Goal: Answer question/provide support

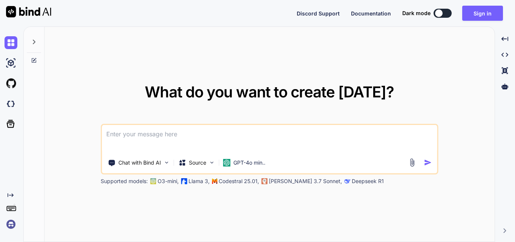
click at [252, 136] on textarea at bounding box center [269, 139] width 335 height 28
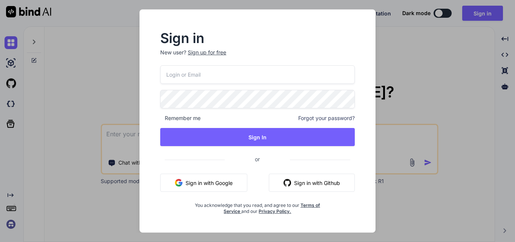
click at [198, 84] on div "Remember me Forgot your password? Sign In or Sign in with Google Sign in with G…" at bounding box center [257, 139] width 195 height 149
click at [211, 51] on div "Sign up for free" at bounding box center [207, 53] width 38 height 8
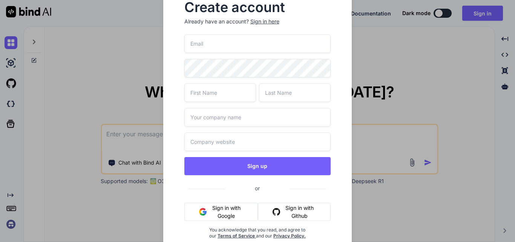
click at [215, 45] on input "email" at bounding box center [257, 43] width 147 height 18
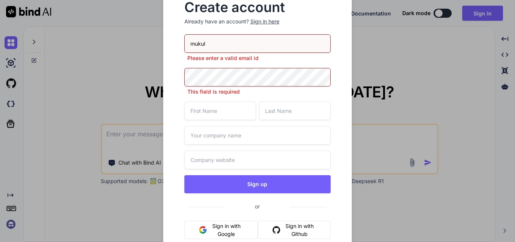
click at [213, 42] on input "mukul" at bounding box center [257, 43] width 147 height 18
type input "[EMAIL_ADDRESS][DOMAIN_NAME]"
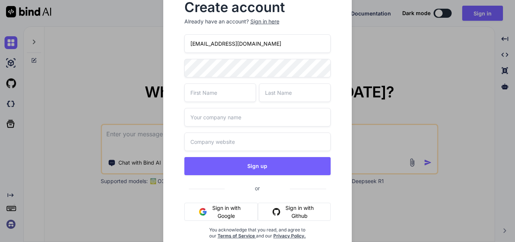
click at [221, 98] on input "text" at bounding box center [220, 92] width 72 height 18
type input "mukul"
click at [298, 97] on input "text" at bounding box center [295, 92] width 72 height 18
type input "[PERSON_NAME]"
drag, startPoint x: 296, startPoint y: 93, endPoint x: 252, endPoint y: 93, distance: 44.1
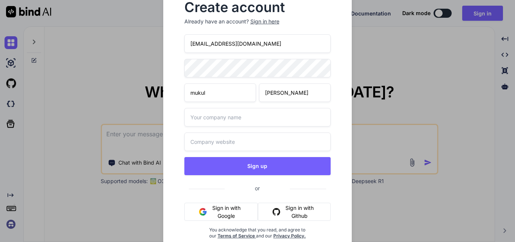
click at [252, 93] on div "[PERSON_NAME]" at bounding box center [257, 92] width 147 height 18
type input "singh"
click at [249, 118] on input "text" at bounding box center [257, 117] width 147 height 18
type input "other"
click at [248, 132] on input "text" at bounding box center [257, 141] width 147 height 18
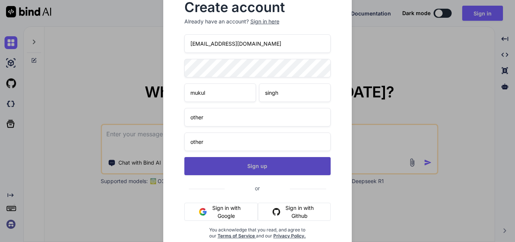
type input "other"
click at [253, 167] on button "Sign up" at bounding box center [257, 166] width 147 height 18
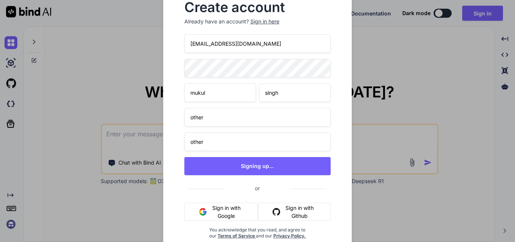
drag, startPoint x: 251, startPoint y: 45, endPoint x: 170, endPoint y: 46, distance: 80.7
click at [170, 46] on div "Create account Already have an account? Sign in here [EMAIL_ADDRESS][DOMAIN_NAM…" at bounding box center [257, 126] width 189 height 274
type textarea "x"
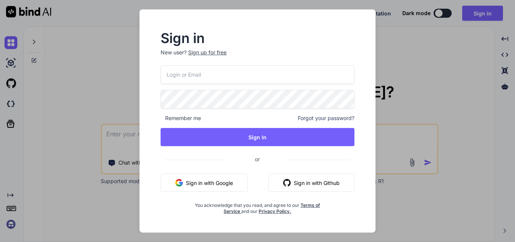
type textarea "x"
click at [275, 75] on input "email" at bounding box center [257, 74] width 195 height 18
type input "m"
paste input "[EMAIL_ADDRESS][DOMAIN_NAME]"
type input "[EMAIL_ADDRESS][DOMAIN_NAME]"
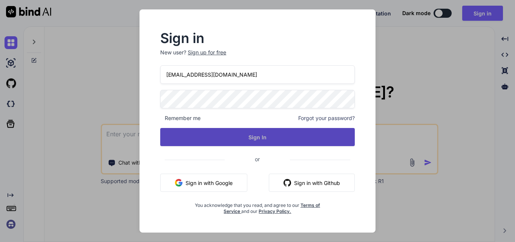
click at [238, 134] on button "Sign In" at bounding box center [257, 137] width 195 height 18
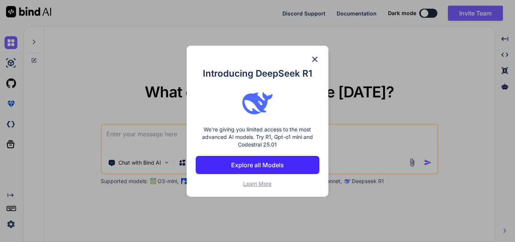
type textarea "x"
click at [314, 60] on img at bounding box center [314, 59] width 9 height 9
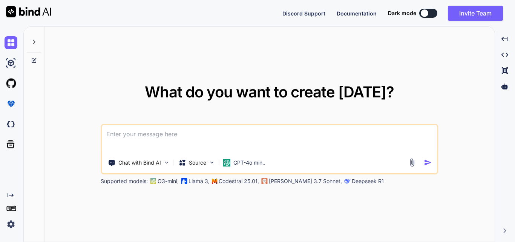
click at [291, 135] on textarea at bounding box center [269, 139] width 335 height 28
click at [129, 133] on textarea at bounding box center [269, 139] width 335 height 28
paste textarea "//generate excel click on excel on button $('#generateOrderExcelBtn').on('click…"
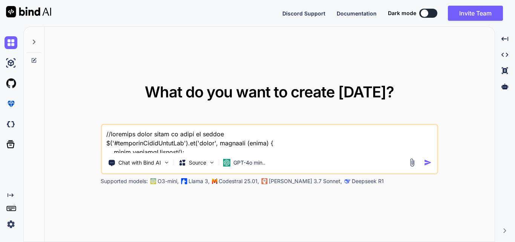
scroll to position [264, 0]
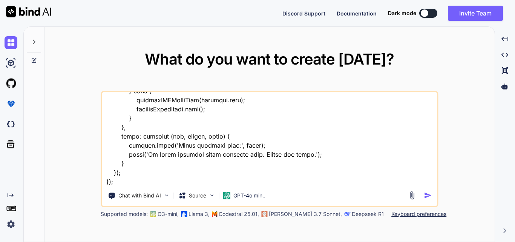
paste textarea "function displayIVRModelData(data) { const tableBody = $('#dynamicIvrBody'); ta…"
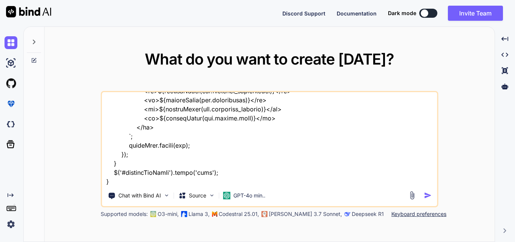
click at [132, 184] on textarea at bounding box center [269, 139] width 335 height 94
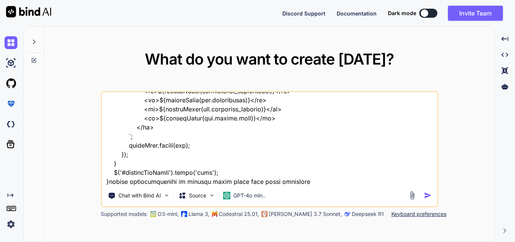
click at [189, 181] on textarea at bounding box center [269, 139] width 335 height 94
click at [232, 180] on textarea at bounding box center [269, 139] width 335 height 94
click at [367, 180] on textarea at bounding box center [269, 139] width 335 height 94
paste textarea "function displayOrderData(data) { const tableBody = $('#orderDataTable tbody');…"
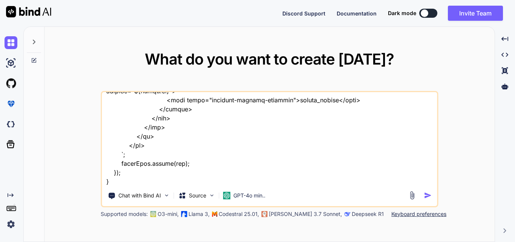
type textarea "//generate excel click on excel on button $('#generateOrderExcelBtn').on('click…"
click at [429, 194] on img "button" at bounding box center [428, 195] width 8 height 8
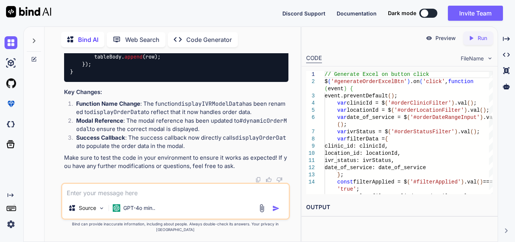
scroll to position [1553, 0]
drag, startPoint x: 181, startPoint y: 109, endPoint x: 251, endPoint y: 107, distance: 69.8
click at [251, 107] on li "Function Name Change : The function displayIVRModelData has been renamed to dis…" at bounding box center [179, 108] width 218 height 17
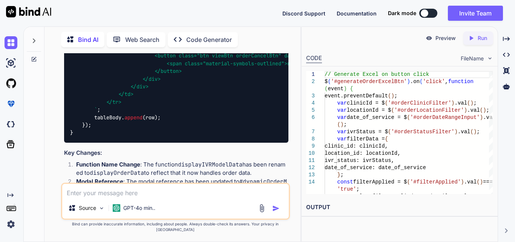
drag, startPoint x: 74, startPoint y: 89, endPoint x: 197, endPoint y: 103, distance: 123.0
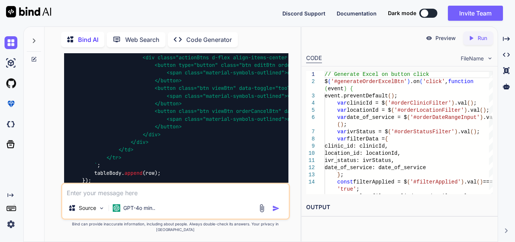
scroll to position [912, 0]
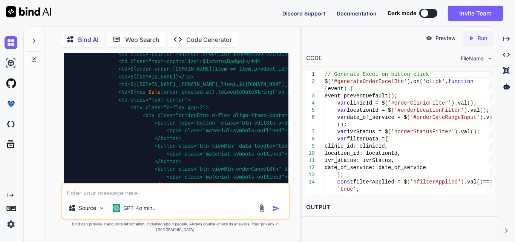
click at [114, 196] on textarea at bounding box center [175, 191] width 227 height 14
paste textarea "public function getOrderFilterData(Request $request) { try { $user = Auth::user…"
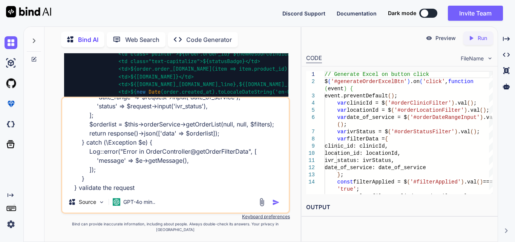
click at [264, 241] on div "You Bind AI It looks like you're working on a JavaScript function to generate a…" at bounding box center [175, 147] width 229 height 188
click at [147, 191] on textarea "public function getOrderFilterData(Request $request) { try { $user = Auth::user…" at bounding box center [175, 145] width 227 height 94
paste textarea "clinic_id 4 location_id 5 ivr_status[] packed ivr_status[] cancelled date_of_se…"
type textarea "public function getOrderFilterData(Request $request) { try { $user = Auth::user…"
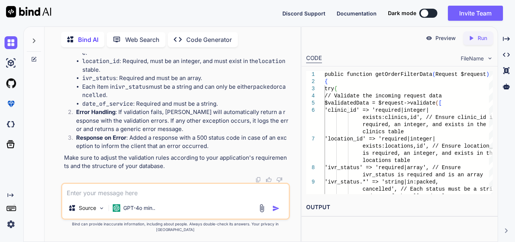
scroll to position [1839, 0]
drag, startPoint x: 110, startPoint y: 143, endPoint x: 85, endPoint y: 85, distance: 62.9
copy code "// Validate the incoming request data $validatedData = $request -> validate ([ …"
click at [116, 197] on textarea at bounding box center [175, 191] width 227 height 14
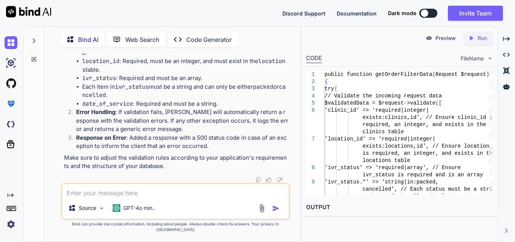
paste textarea "clinic_id 4 location_id 4 ivr_status[] packed ivr_status[] cancelled date_of_se…"
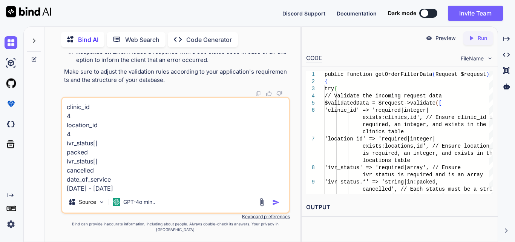
scroll to position [1, 0]
click at [160, 191] on textarea "clinic_id 4 location_id 4 ivr_status[] packed ivr_status[] cancelled date_of_se…" at bounding box center [175, 145] width 227 height 94
paste textarea "select * from `orders` where `clinic_id` = ? and `created_at` between ? and ? a…"
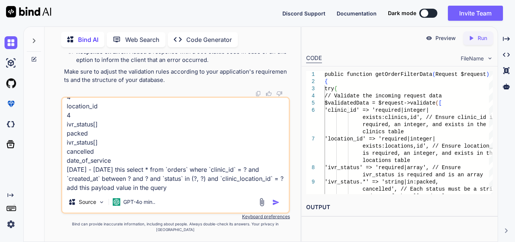
type textarea "clinic_id 4 location_id 4 ivr_status[] packed ivr_status[] cancelled date_of_se…"
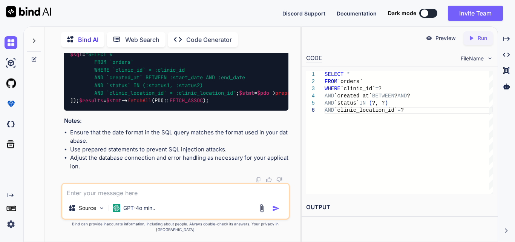
scroll to position [2795, 0]
click at [180, 83] on span ""SELECT * FROM `orders` WHERE `clinic_id` = :clinic_id AND `created_at` BETWEEN…" at bounding box center [159, 73] width 178 height 45
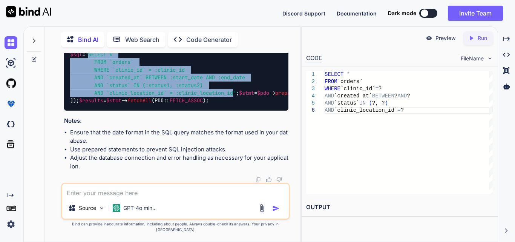
drag, startPoint x: 95, startPoint y: 69, endPoint x: 238, endPoint y: 104, distance: 146.6
click at [238, 96] on span ""SELECT * FROM `orders` WHERE `clinic_id` = :clinic_id AND `created_at` BETWEEN…" at bounding box center [159, 73] width 178 height 45
copy span "SELECT * FROM `orders` WHERE `clinic_id` = :clinic_id AND `created_at` BETWEEN …"
drag, startPoint x: 112, startPoint y: 126, endPoint x: 153, endPoint y: 125, distance: 40.4
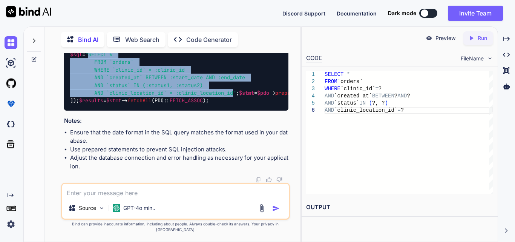
copy code "09/01/2025"
drag, startPoint x: 111, startPoint y: 133, endPoint x: 143, endPoint y: 133, distance: 32.1
copy code "09/26/2025"
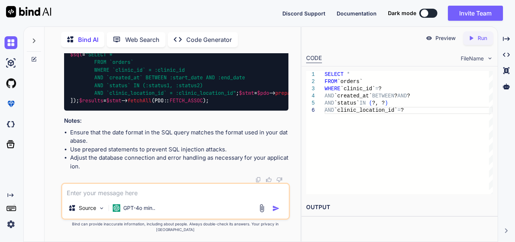
copy code "packed"
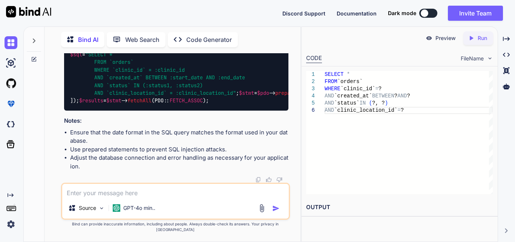
click at [91, 189] on div "Source GPT-4o min.." at bounding box center [175, 201] width 229 height 37
click at [91, 197] on textarea at bounding box center [175, 191] width 227 height 14
paste textarea "public function getOrderList($clinic_id = null, $warehouse_id = null, $filter =…"
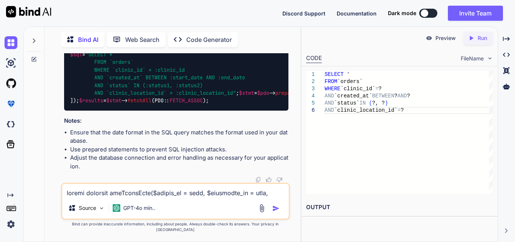
scroll to position [1178, 0]
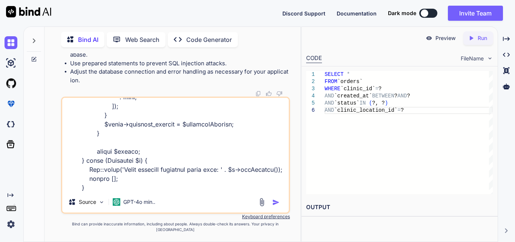
type textarea "public function getOrderList($clinic_id = null, $warehouse_id = null, $filter =…"
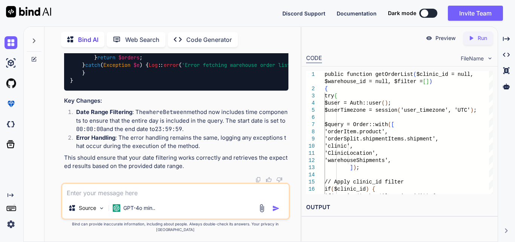
scroll to position [3845, 0]
drag, startPoint x: 89, startPoint y: 85, endPoint x: 120, endPoint y: 128, distance: 53.0
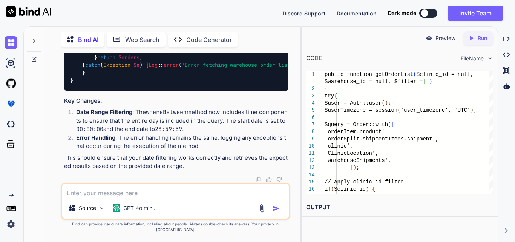
drag, startPoint x: 121, startPoint y: 127, endPoint x: 105, endPoint y: 83, distance: 46.4
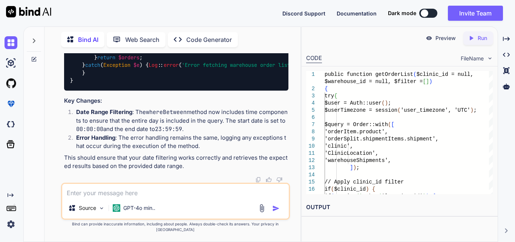
drag, startPoint x: 88, startPoint y: 86, endPoint x: 230, endPoint y: 80, distance: 142.3
click at [111, 197] on textarea at bounding box center [175, 191] width 227 height 14
paste textarea "<td class="text-center"> <div class="d-flex gap-2"> <div class="actionBtns d-fl…"
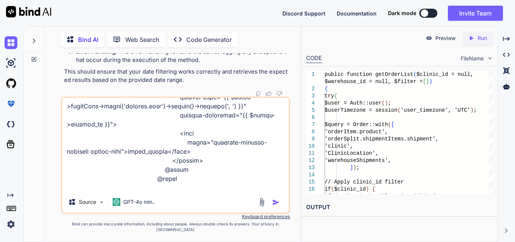
paste textarea "const row = ` <tr> <td class="d-none">${order.id}</td> <td class="pointer">${or…"
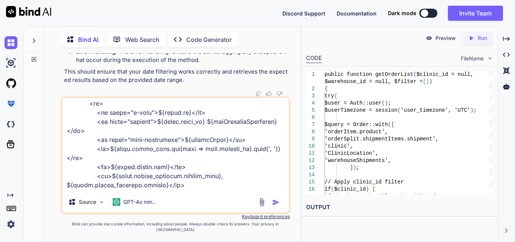
scroll to position [871, 0]
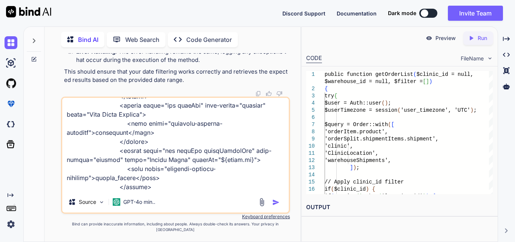
paste textarea "function displayOrderData(data) { const tableBody = $('#orderDataTable tbody');…"
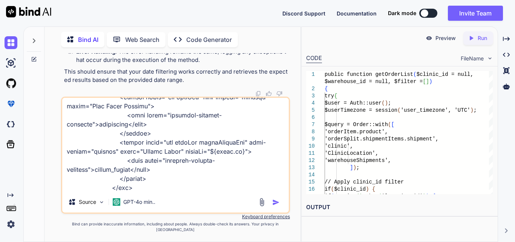
type textarea "<td class="text-center"> <div class="d-flex gap-2"> <div class="actionBtns d-fl…"
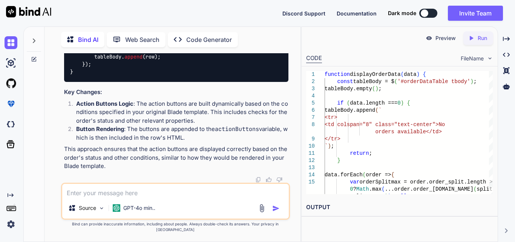
scroll to position [5914, 0]
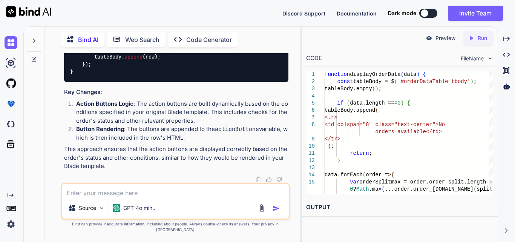
scroll to position [5922, 0]
click at [111, 197] on textarea at bounding box center [175, 191] width 227 height 14
paste textarea "const viewButton = (order.process >= 1) ? `<a href="shipmentOrderRoute, [encryp…"
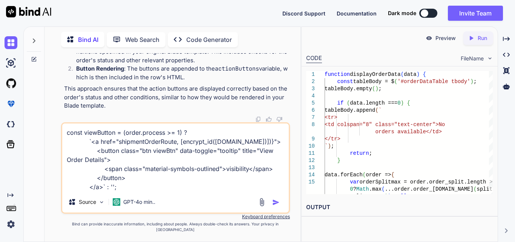
paste textarea "const shipmentOrderRoute = "{{ route('shipment.order.details') }}""
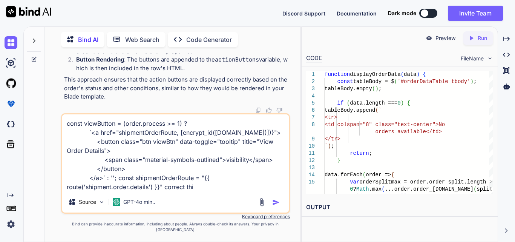
type textarea "const viewButton = (order.process >= 1) ? `<a href="shipmentOrderRoute, [encryp…"
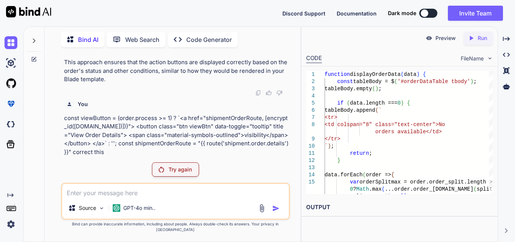
scroll to position [5676, 0]
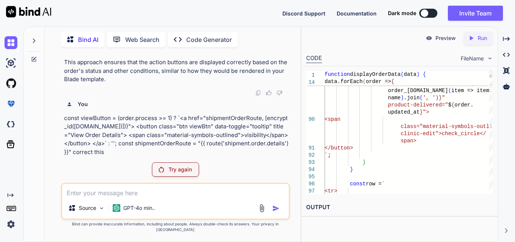
click at [163, 172] on img at bounding box center [161, 169] width 5 height 6
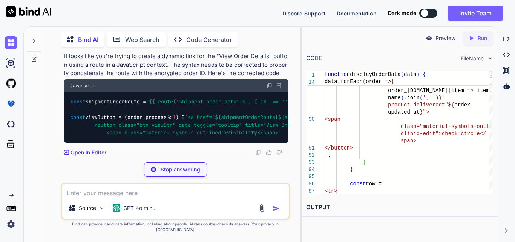
scroll to position [6334, 0]
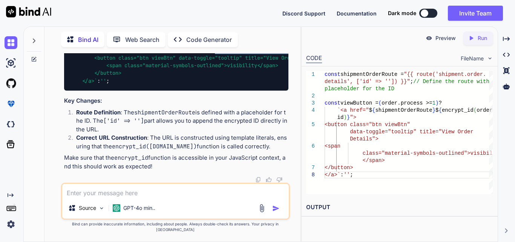
drag, startPoint x: 112, startPoint y: 117, endPoint x: 248, endPoint y: 121, distance: 135.5
click at [248, 84] on code "const shipmentOrderRoute = "{{ route('shipment.order.details', ['id' => '']) }}…" at bounding box center [263, 58] width 387 height 54
copy span "${shipmentOrderRoute} ${encrypt_id(order.id)}"
click at [175, 84] on span "`<a href=" ${shipmentOrderRoute} ${encrypt_id(order.id)} "> <button class="btn …" at bounding box center [219, 66] width 299 height 38
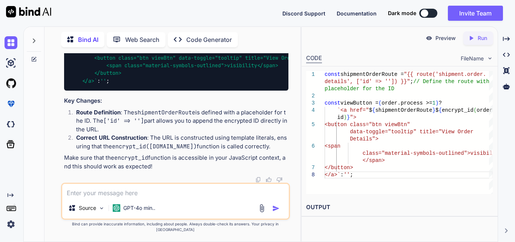
drag, startPoint x: 191, startPoint y: 94, endPoint x: 255, endPoint y: 96, distance: 63.4
click at [255, 38] on span ""{{ route('shipment.order.details', ['id' => '']) }}"" at bounding box center [226, 34] width 160 height 7
copy span "shipment.order.details"
drag, startPoint x: 157, startPoint y: 93, endPoint x: 240, endPoint y: 95, distance: 83.4
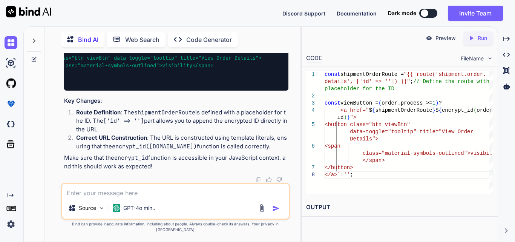
click at [240, 38] on span ""{{ route('shipment.order.details', ['id' => '']) }}"" at bounding box center [161, 34] width 160 height 7
click at [97, 38] on span ""{{ route('shipment.order.details', ['id' => '']) }}"" at bounding box center [161, 34] width 160 height 7
drag, startPoint x: 105, startPoint y: 92, endPoint x: 238, endPoint y: 96, distance: 133.6
click at [238, 38] on span ""{{ route('shipment.order.details', ['id' => '']) }}"" at bounding box center [161, 34] width 160 height 7
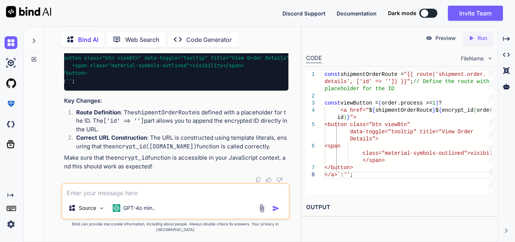
scroll to position [0, 45]
click at [124, 197] on textarea at bounding box center [175, 191] width 227 height 14
paste textarea "encrypt_id is not defined at filterOrder.js:92:25"
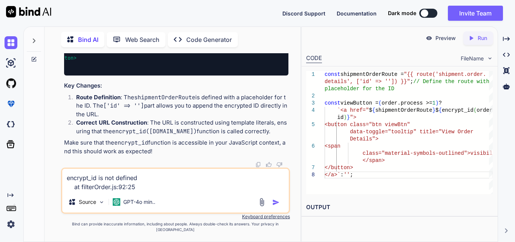
drag, startPoint x: 127, startPoint y: 193, endPoint x: 58, endPoint y: 183, distance: 70.6
click at [58, 183] on div "You Bind AI It looks like you're working on a JavaScript function to generate a…" at bounding box center [176, 147] width 250 height 188
paste textarea "filterOrder.js:92 Uncaught ReferenceError: encrypt_id is not defined"
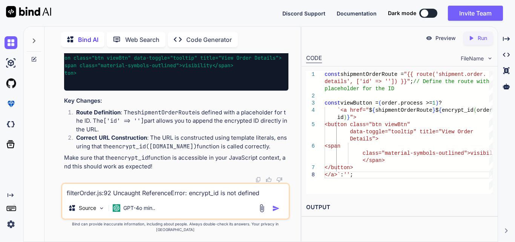
type textarea "filterOrder.js:92 Uncaught ReferenceError: encrypt_id is not defined"
click at [279, 212] on img "button" at bounding box center [276, 208] width 8 height 8
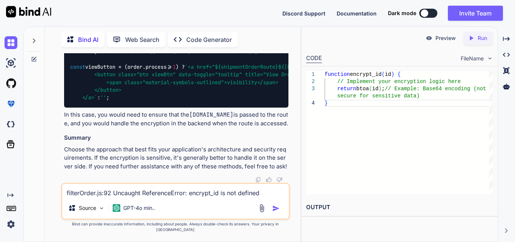
scroll to position [6745, 0]
drag, startPoint x: 184, startPoint y: 113, endPoint x: 239, endPoint y: 114, distance: 54.7
drag, startPoint x: 172, startPoint y: 154, endPoint x: 218, endPoint y: 154, distance: 45.6
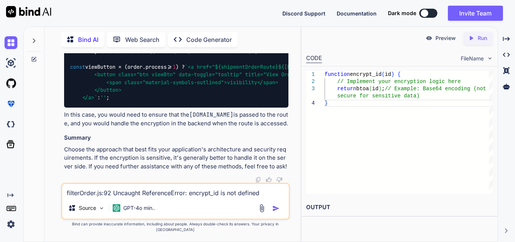
drag, startPoint x: 177, startPoint y: 152, endPoint x: 220, endPoint y: 157, distance: 43.2
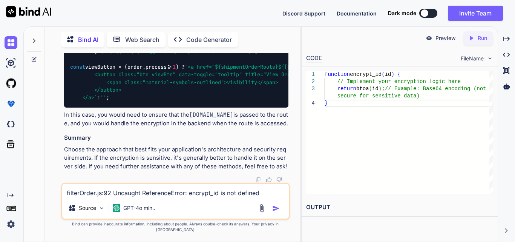
click at [100, 197] on textarea "filterOrder.js:92 Uncaught ReferenceError: encrypt_id is not defined" at bounding box center [175, 191] width 227 height 14
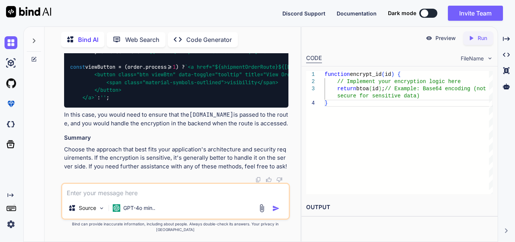
paste textarea "$('#orderFilterForm').on('submit', function (event) { event.preventDefault(); $…"
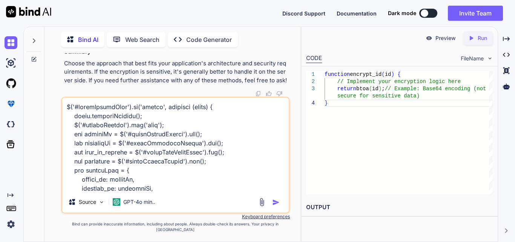
scroll to position [1422, 0]
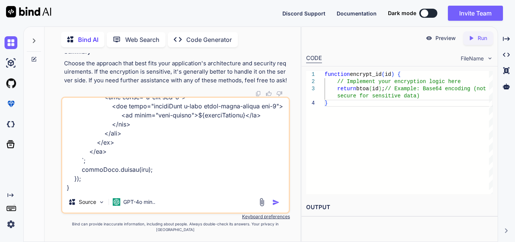
paste textarea "<div class="table-responsive"> <table id="orderDataTable" class="table clinicTa…"
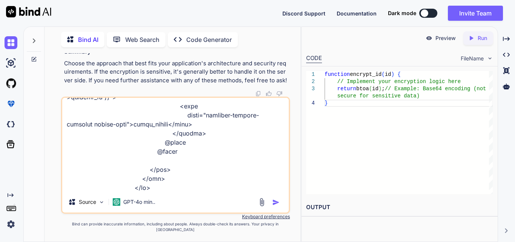
scroll to position [2997, 0]
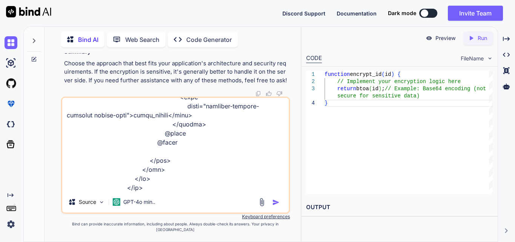
type textarea "$('#orderFilterForm').on('submit', function (event) { event.preventDefault(); $…"
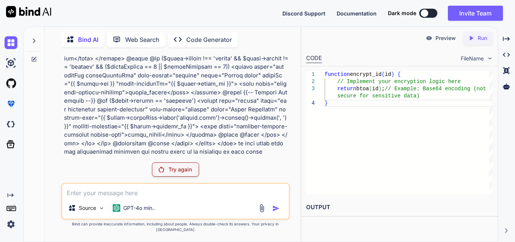
scroll to position [6601, 0]
click at [178, 173] on p "Try again" at bounding box center [180, 170] width 23 height 8
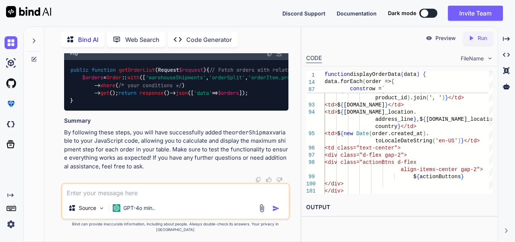
scroll to position [0, 507]
drag, startPoint x: 95, startPoint y: 134, endPoint x: 211, endPoint y: 140, distance: 115.6
copy code "var orderShipmax = order. warehouseShipments . length > 0 ? Math . max (...orde…"
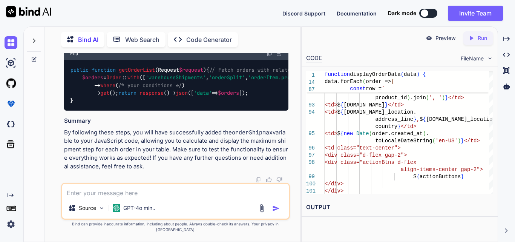
click at [149, 197] on textarea at bounding box center [175, 191] width 227 height 14
paste textarea "0 : clinic : {id: 4, name: 'Test Clinic', type: null, services: '["Mobile Wound…"
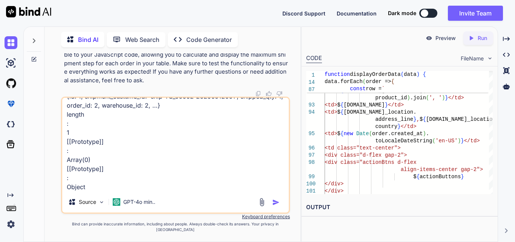
paste textarea ": Cannot read properties of undefined (reading 'length')"
click at [248, 190] on textarea "0 : clinic : {id: 4, name: 'Test Clinic', type: null, services: '["Mobile Wound…" at bounding box center [175, 145] width 227 height 94
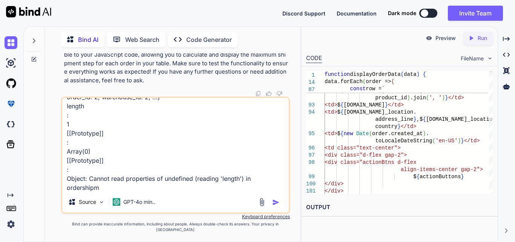
scroll to position [707, 0]
type textarea "0 : clinic : {id: 4, name: 'Test Clinic', type: null, services: '["Mobile Wound…"
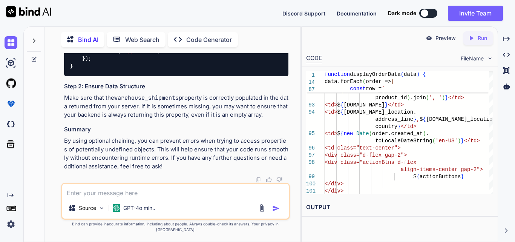
scroll to position [9569, 0]
drag, startPoint x: 92, startPoint y: 119, endPoint x: 282, endPoint y: 120, distance: 189.7
copy code "var orderShipmax = order. warehouse_shipments ?. length > 0 ? Math . max (...or…"
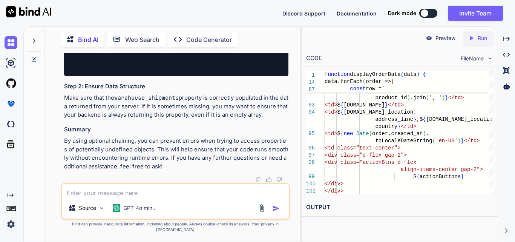
click at [129, 197] on textarea at bounding box center [175, 191] width 227 height 14
paste textarea "function displayOrderData(data) { console.log(data); const tableBody = $('#orde…"
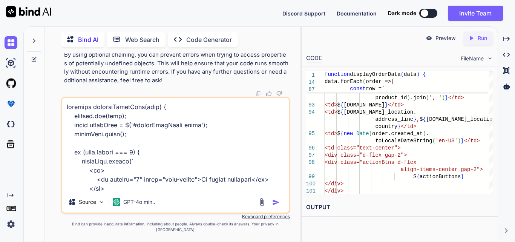
scroll to position [1169, 0]
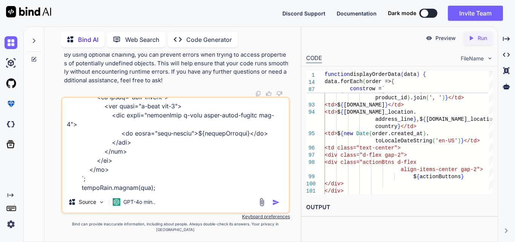
click at [91, 191] on textarea at bounding box center [175, 145] width 227 height 94
paste textarea "<div class="table-responsive"> <table id="orderDataTable" class="table clinicTa…"
type textarea "function displayOrderData(data) { console.log(data); const tableBody = $('#orde…"
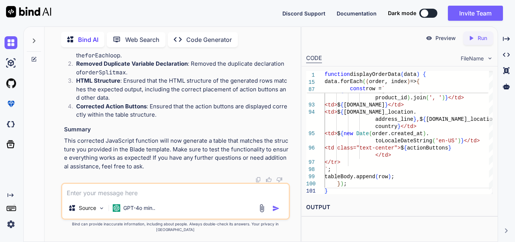
scroll to position [11350, 0]
click at [121, 196] on textarea at bounding box center [175, 191] width 227 height 14
paste textarea "<div class="actionBtns d-flex align-items-center gap-2"> @if ($order->status !=…"
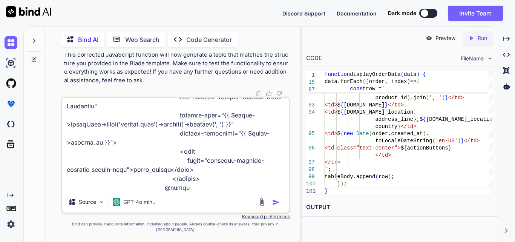
scroll to position [526, 0]
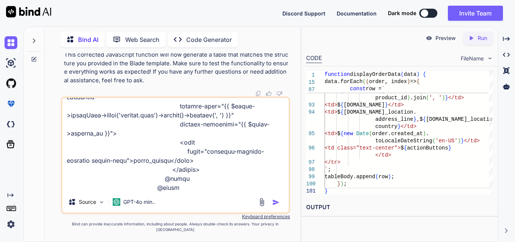
paste textarea "function displayOrderData(data) { console.log(data); const tableBody = $('#orde…"
type textarea "<div class="actionBtns d-flex align-items-center gap-2"> @if ($order->status !=…"
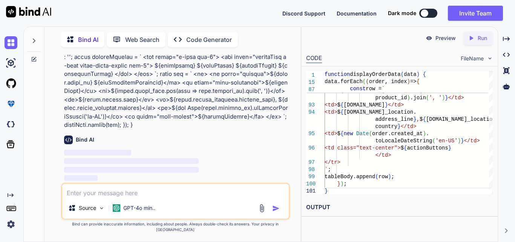
scroll to position [12393, 0]
